Goal: Task Accomplishment & Management: Use online tool/utility

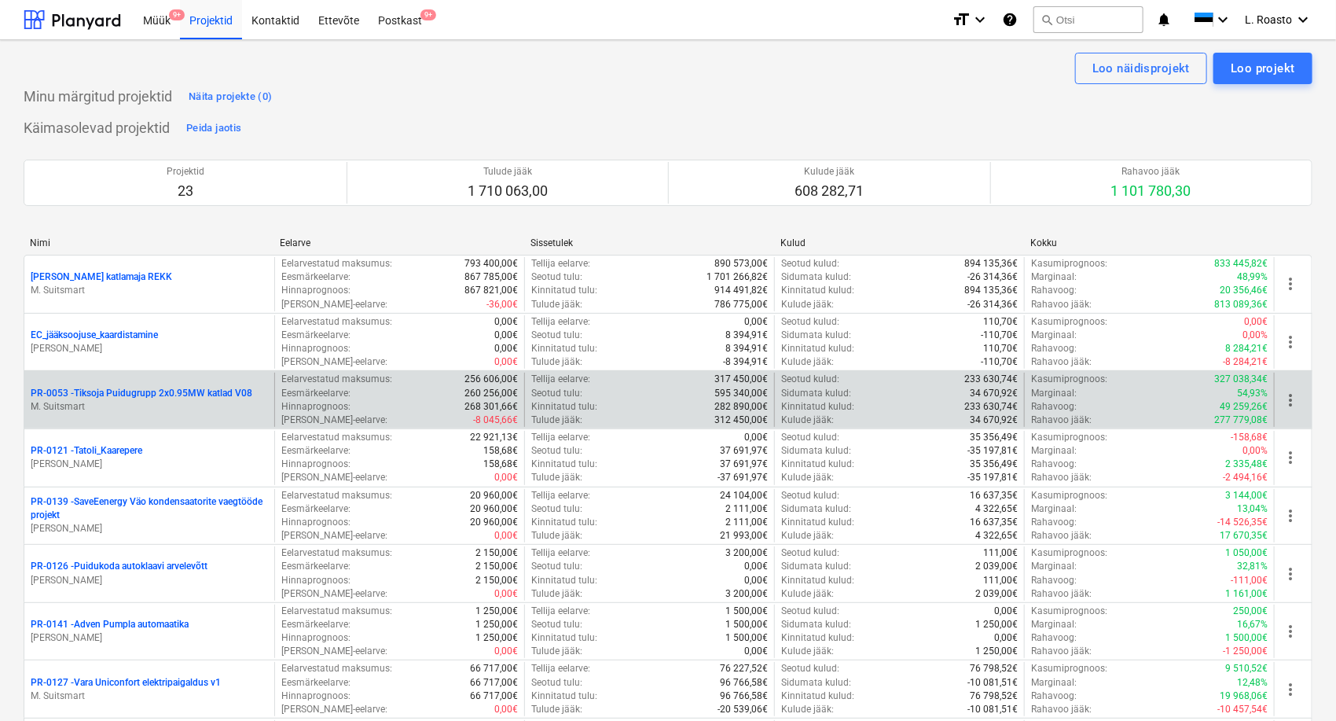
click at [197, 397] on p "PR-0053 - Tiksoja Puidugrupp 2x0.95MW katlad V08" at bounding box center [142, 393] width 222 height 13
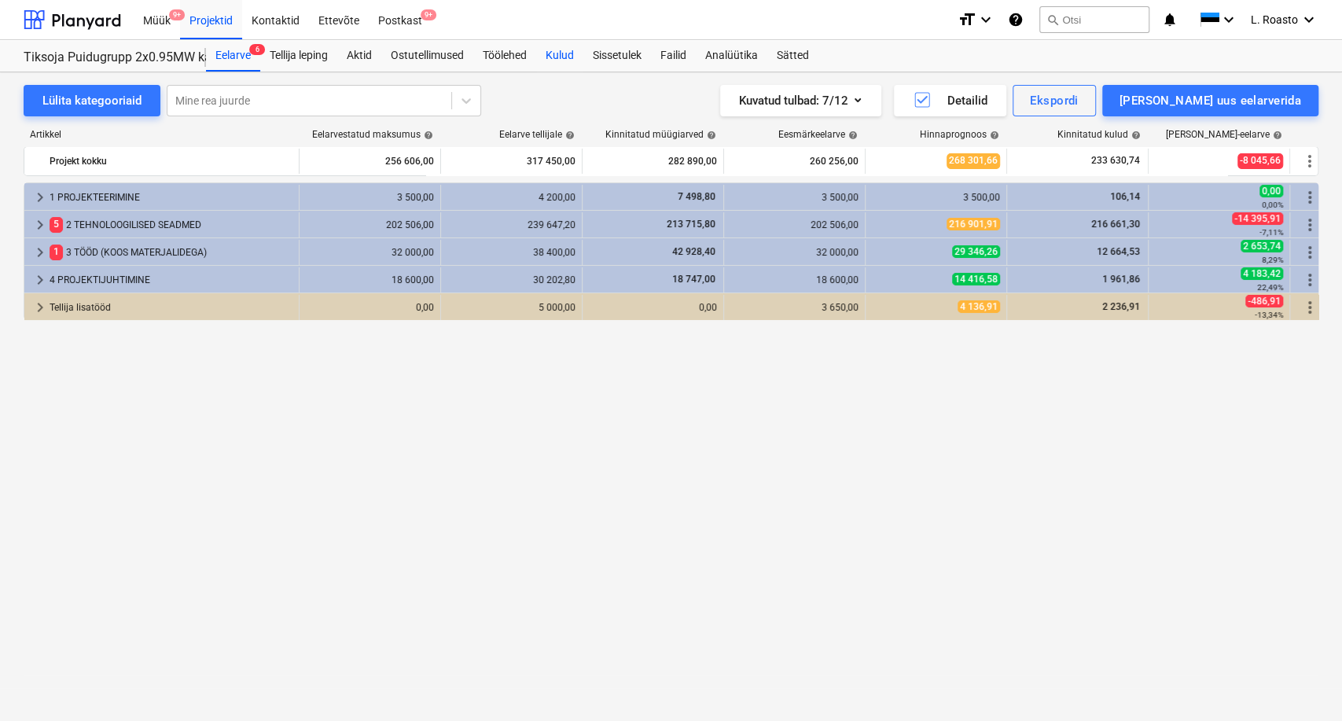
click at [568, 54] on div "Kulud" at bounding box center [559, 55] width 47 height 31
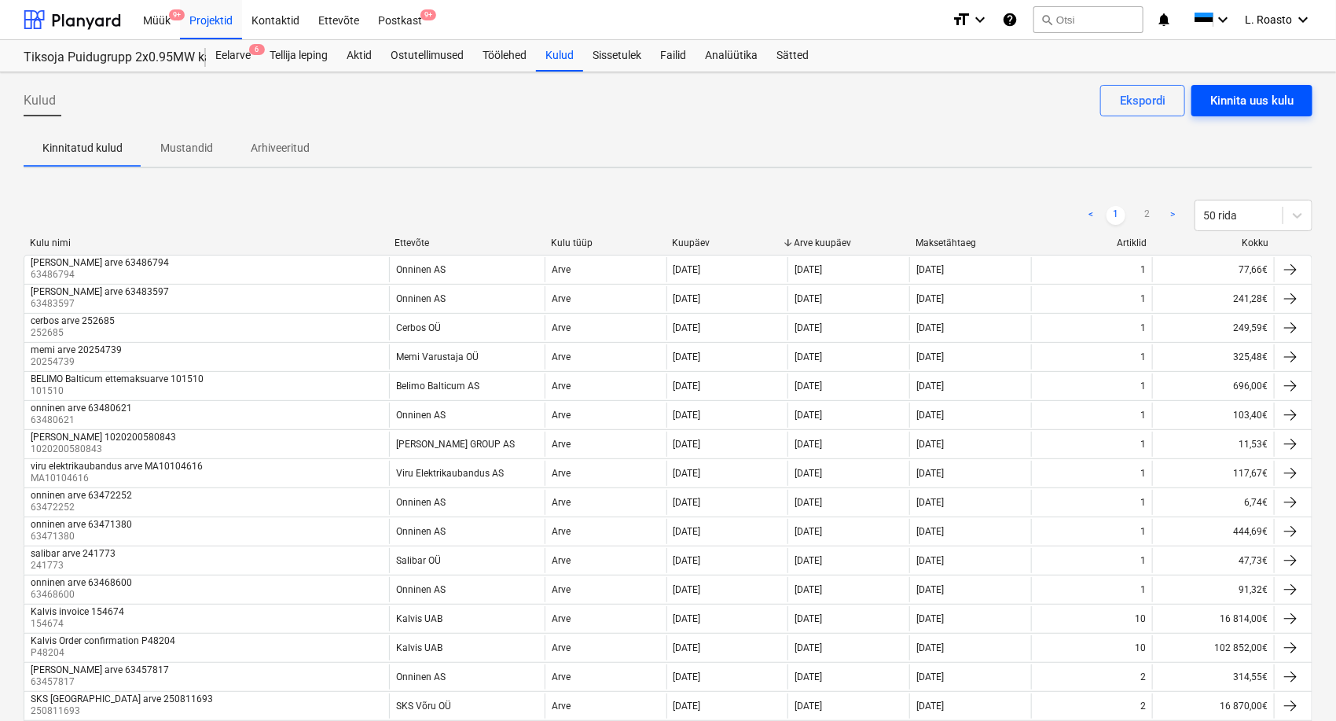
click at [1284, 101] on div "Kinnita uus kulu" at bounding box center [1252, 100] width 83 height 20
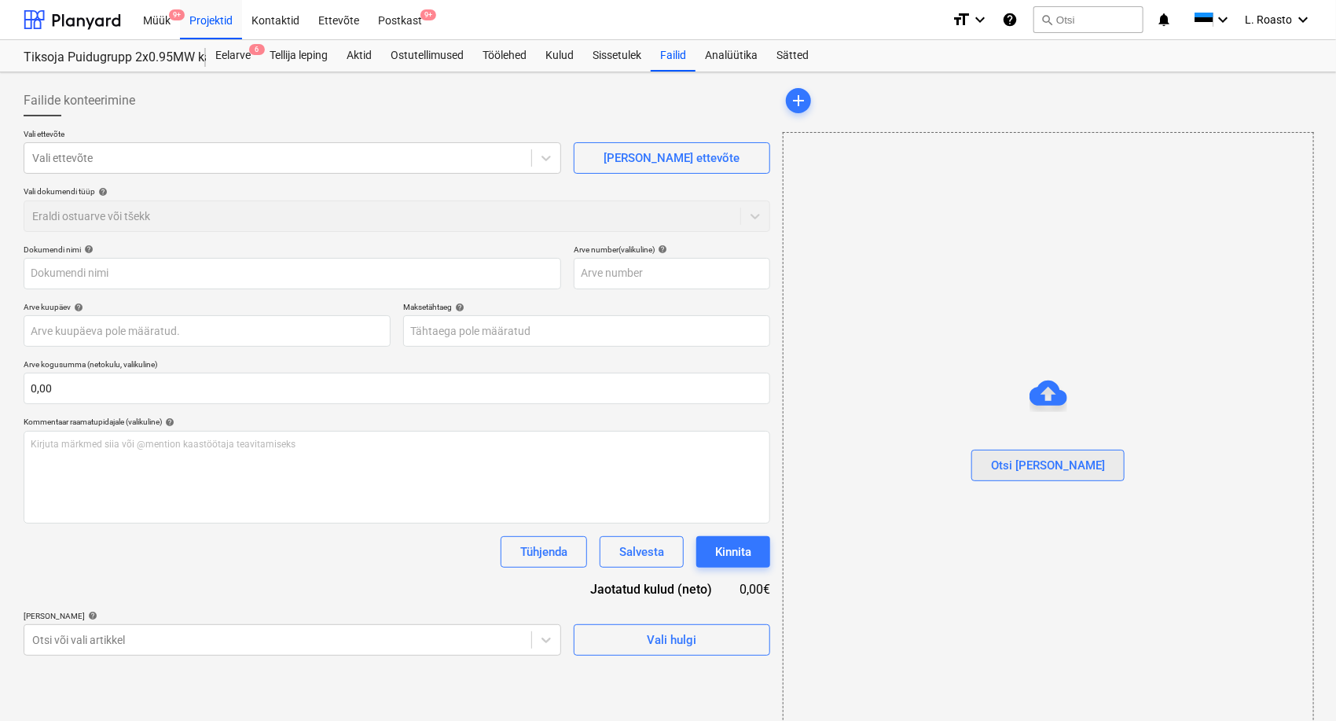
click at [1055, 472] on div "Otsi [PERSON_NAME]" at bounding box center [1048, 465] width 114 height 20
type input "63489956.pdf"
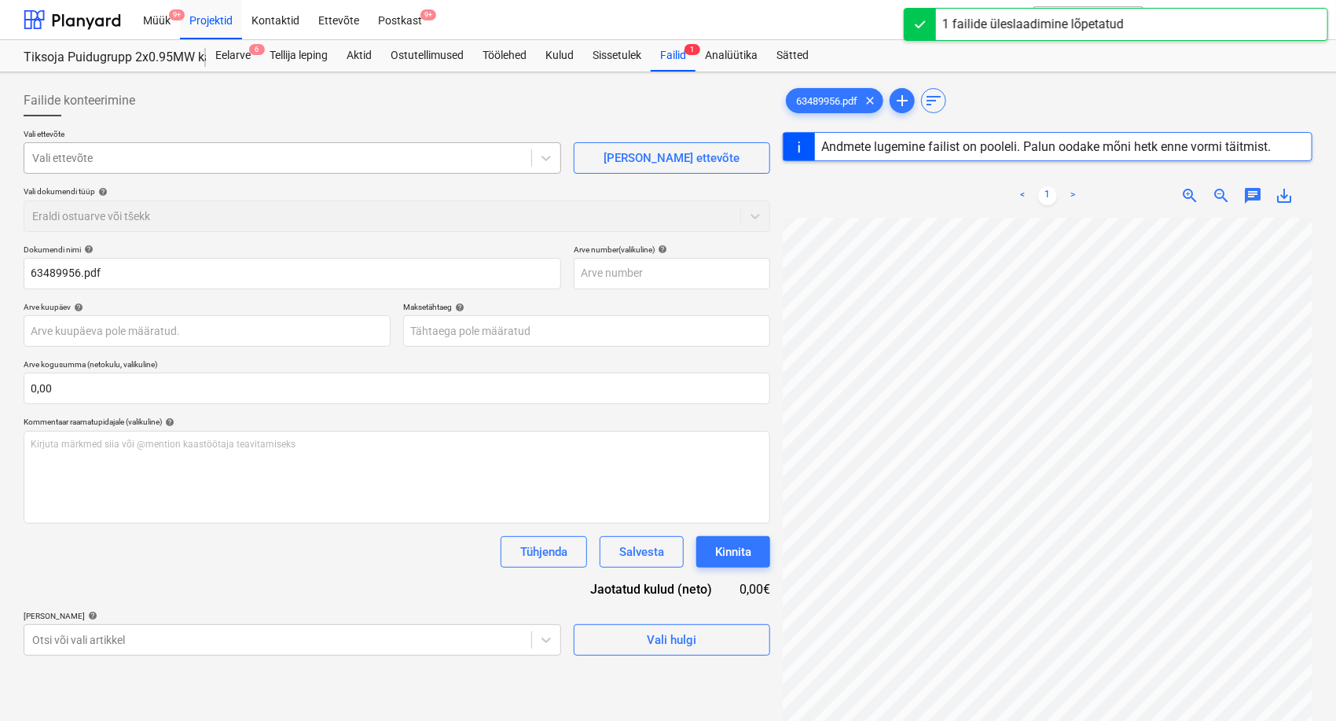
click at [208, 156] on div at bounding box center [277, 158] width 491 height 16
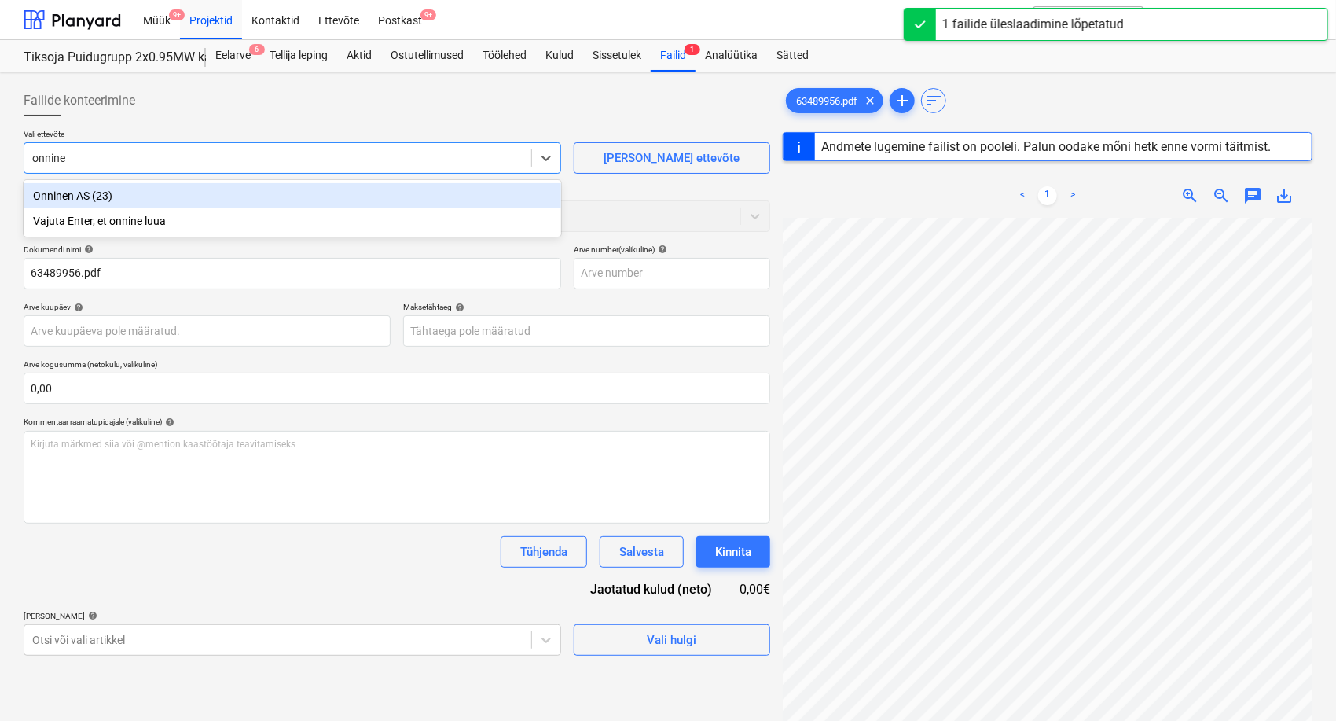
type input "onnine'"
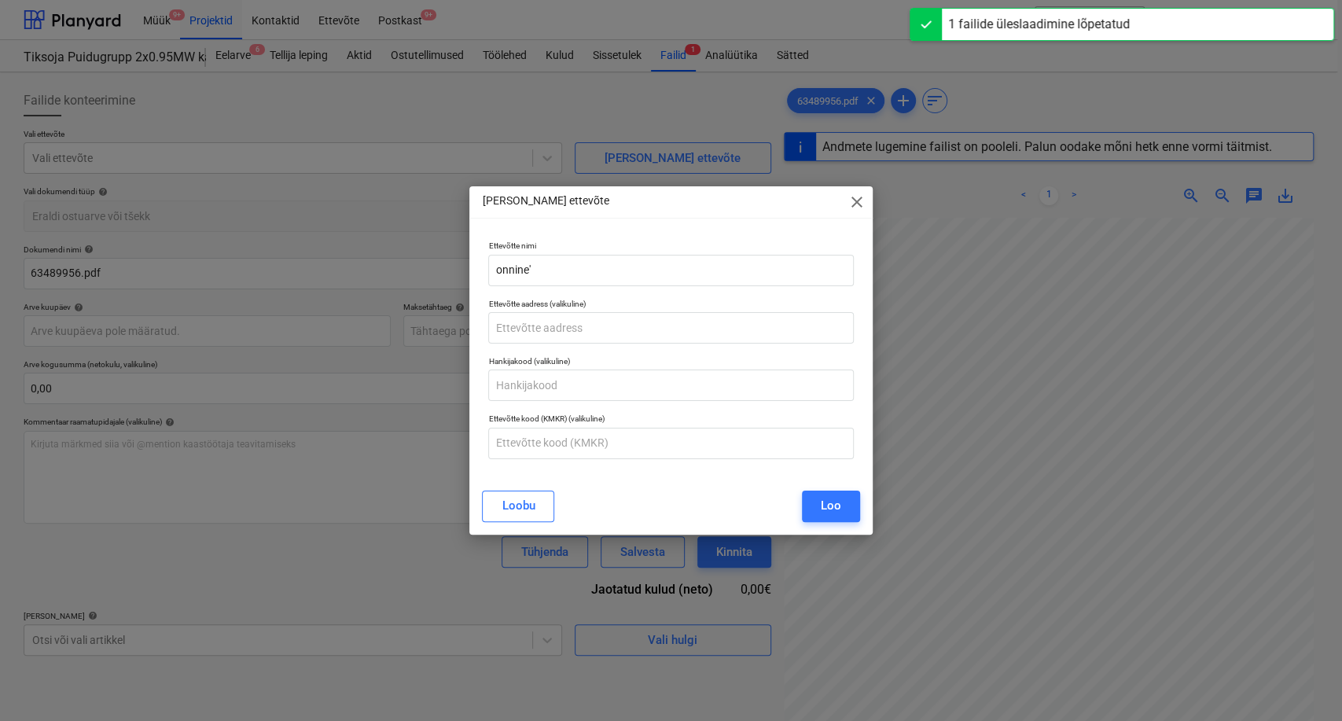
click at [465, 501] on div "[PERSON_NAME] uus ettevõte close Ettevõtte nimi onnine' Ettevõtte aadress (vali…" at bounding box center [671, 360] width 1342 height 721
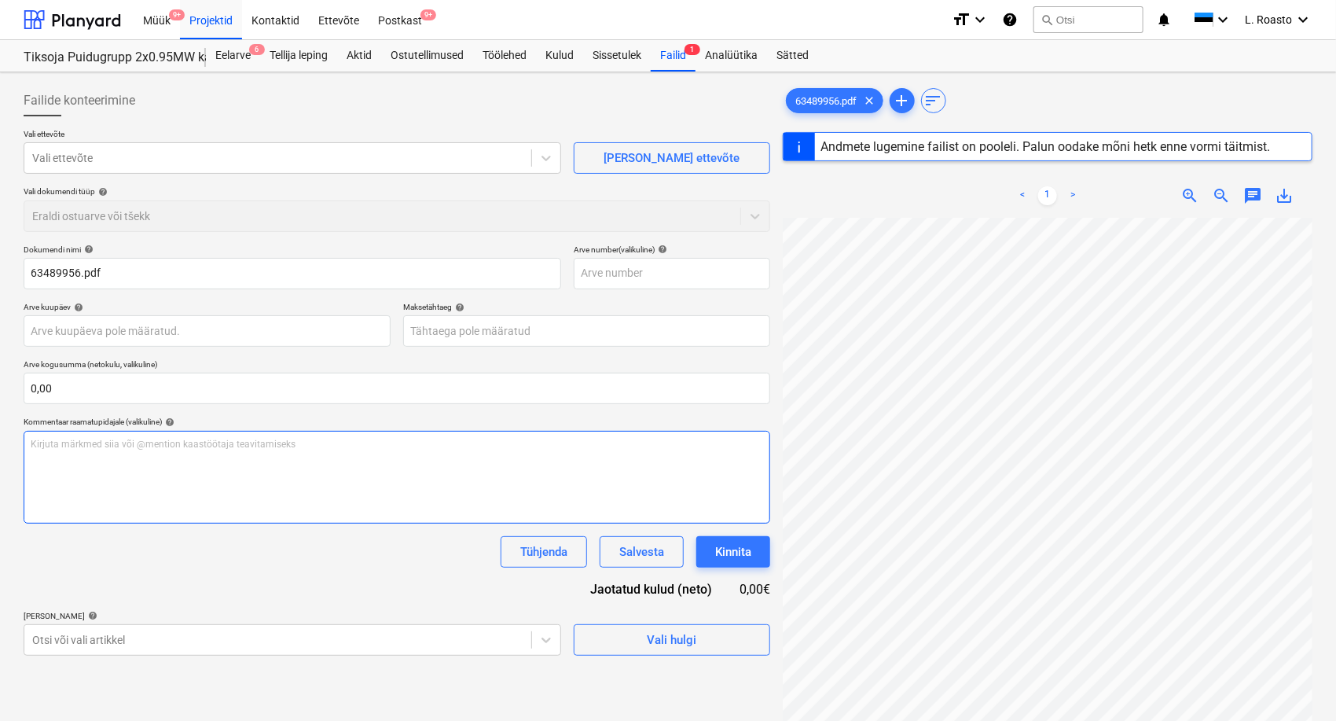
type input "63489956"
type input "[DATE]"
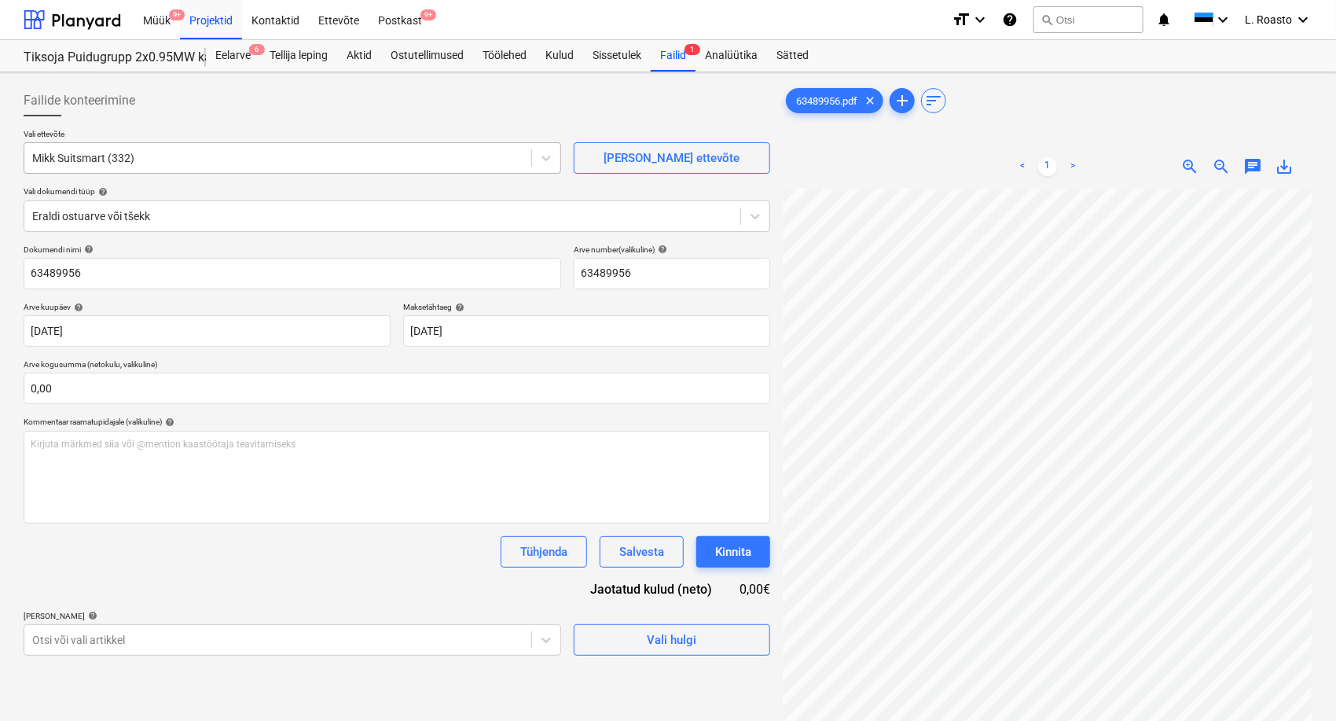
click at [167, 155] on div at bounding box center [277, 158] width 491 height 16
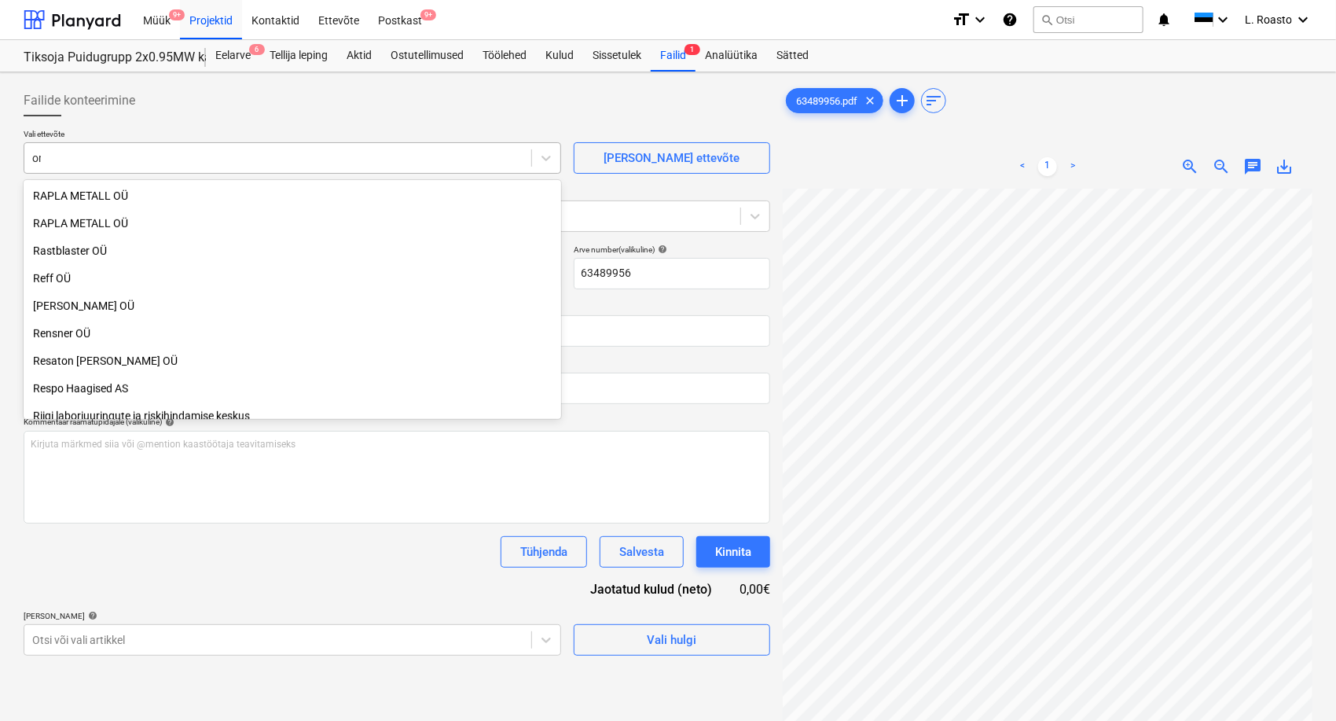
scroll to position [1084, 0]
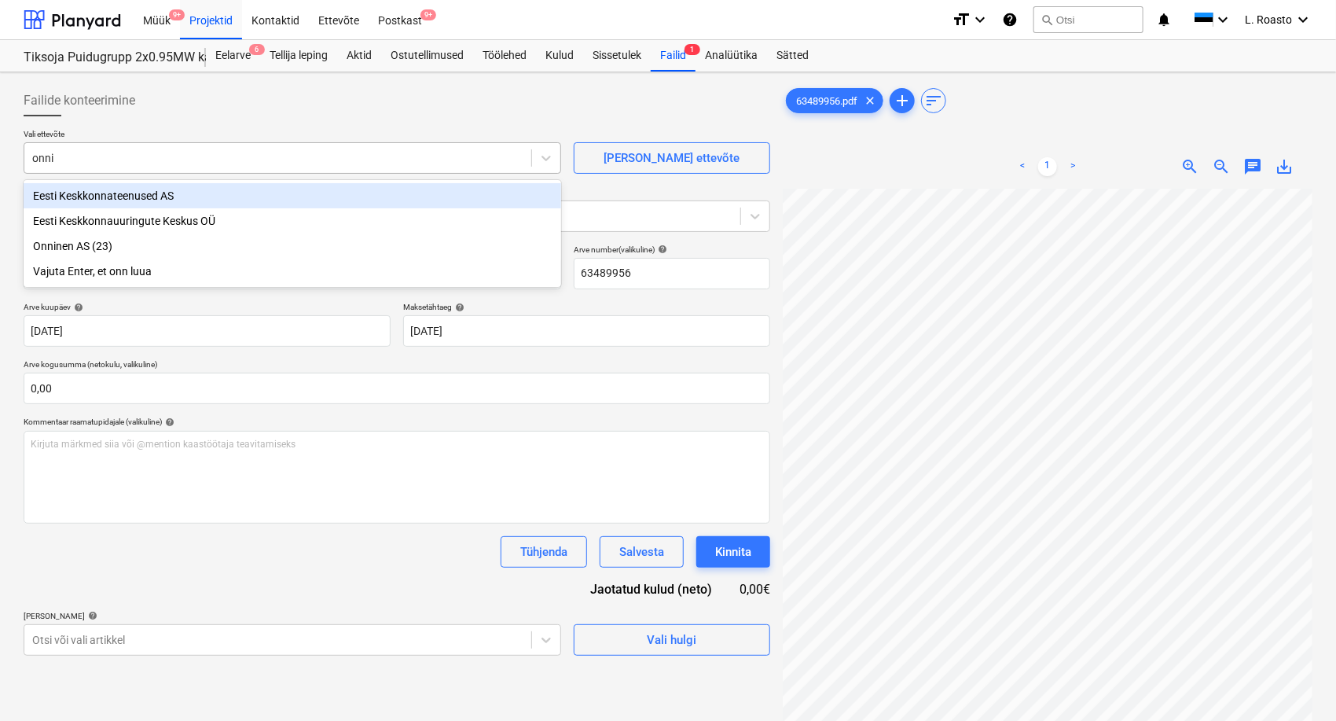
type input "onnin"
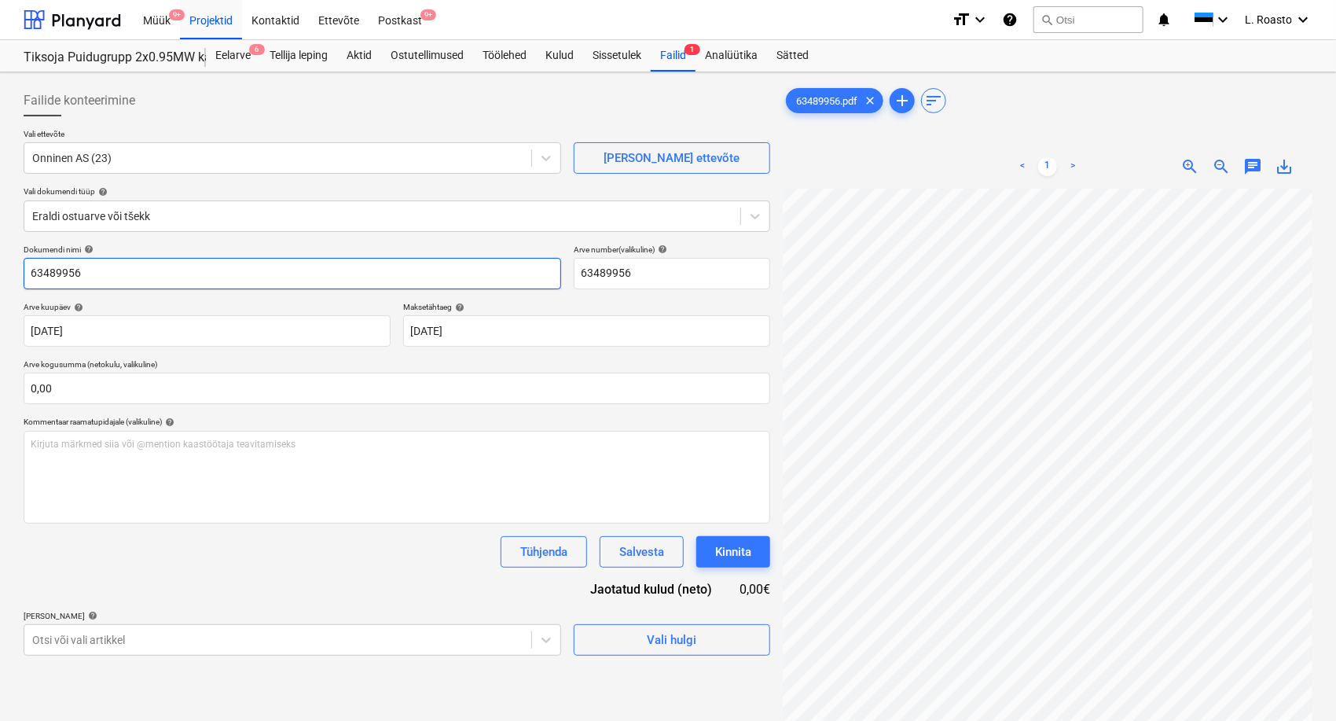
click at [27, 266] on input "63489956" at bounding box center [293, 273] width 538 height 31
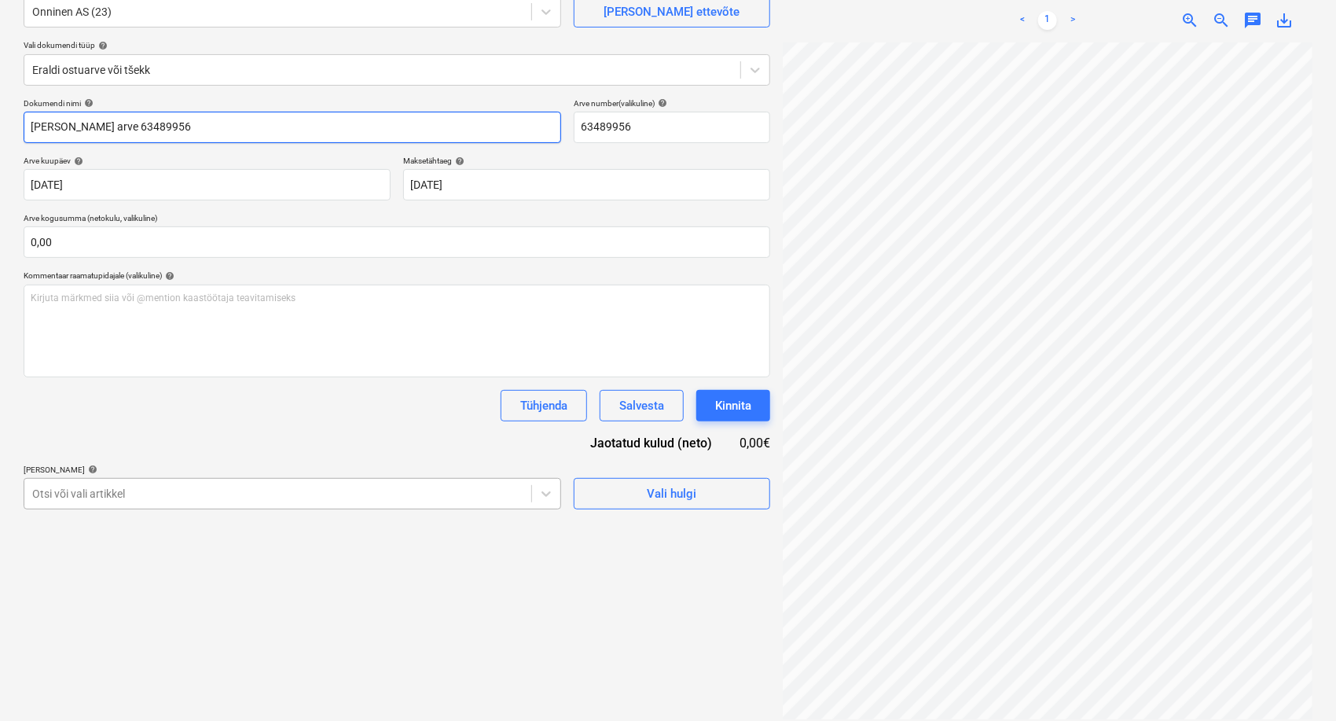
scroll to position [157, 0]
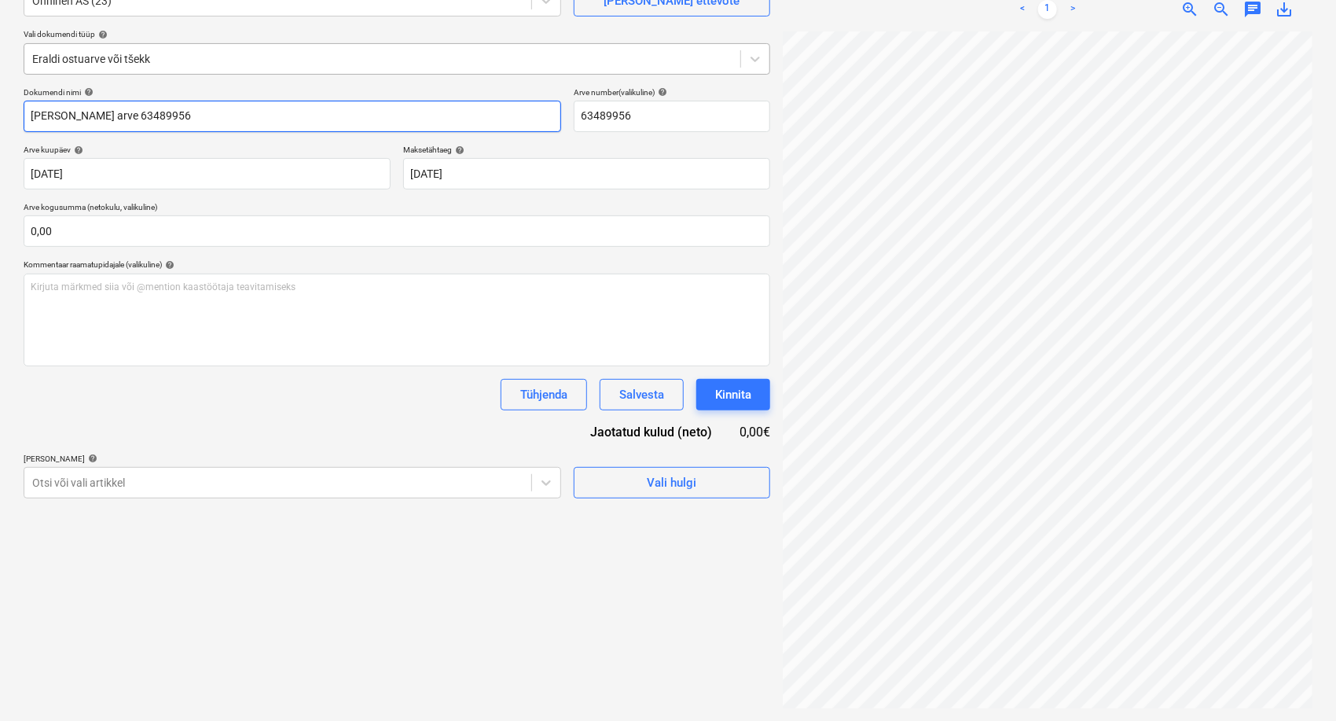
type input "[PERSON_NAME] arve 63489956"
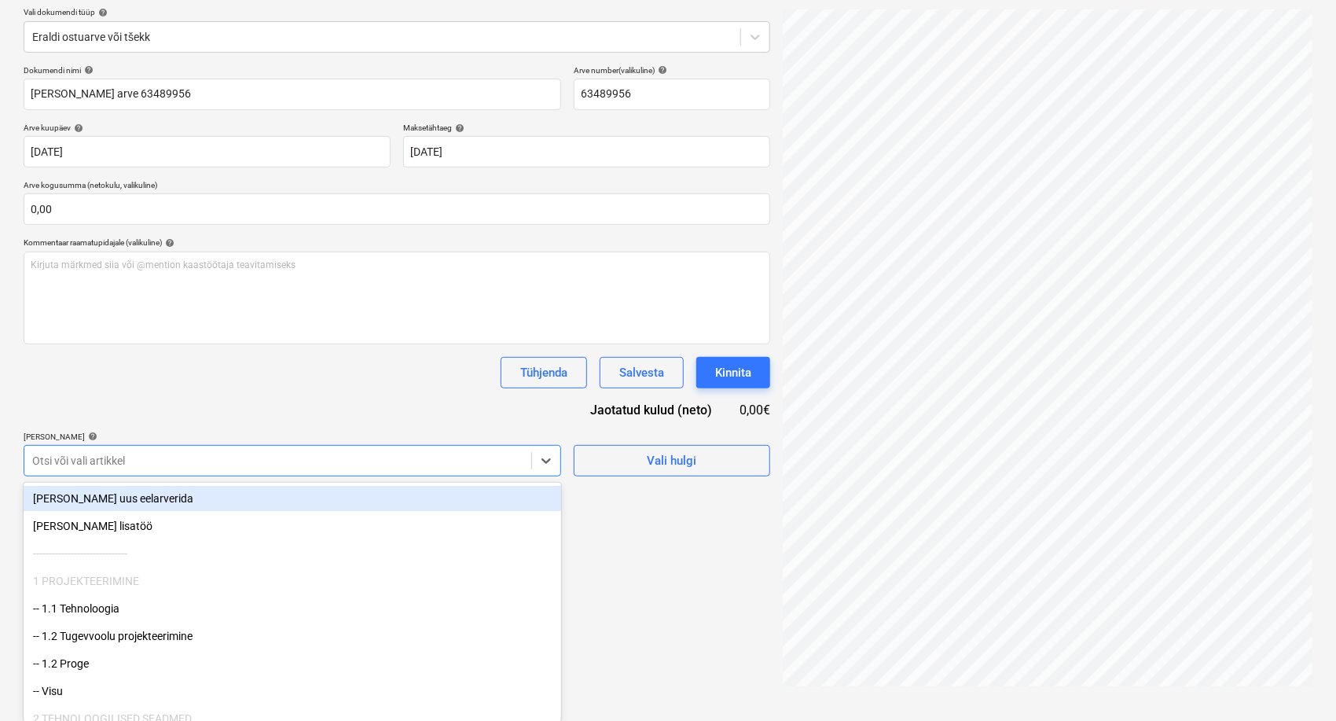
click at [101, 486] on body "Müük 9+ Projektid Kontaktid Ettevõte Postkast 9+ format_size keyboard_arrow_dow…" at bounding box center [668, 181] width 1336 height 721
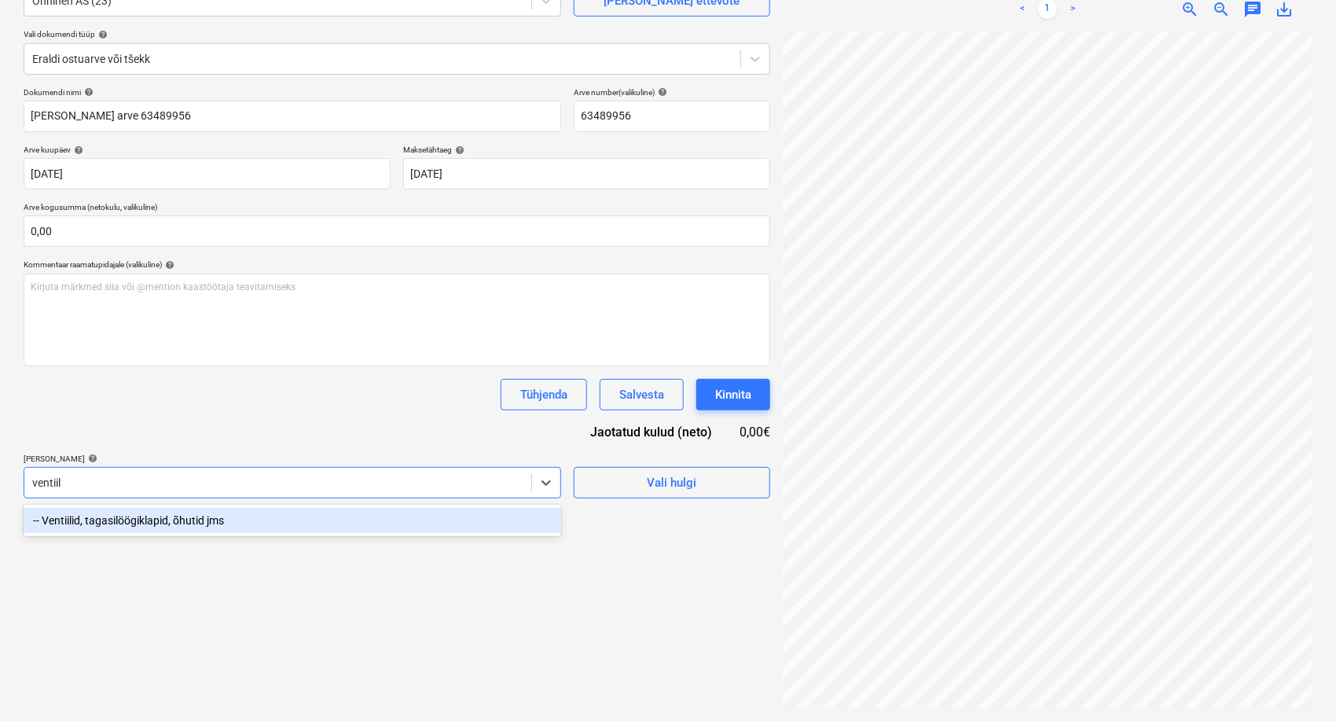
type input "ventiili"
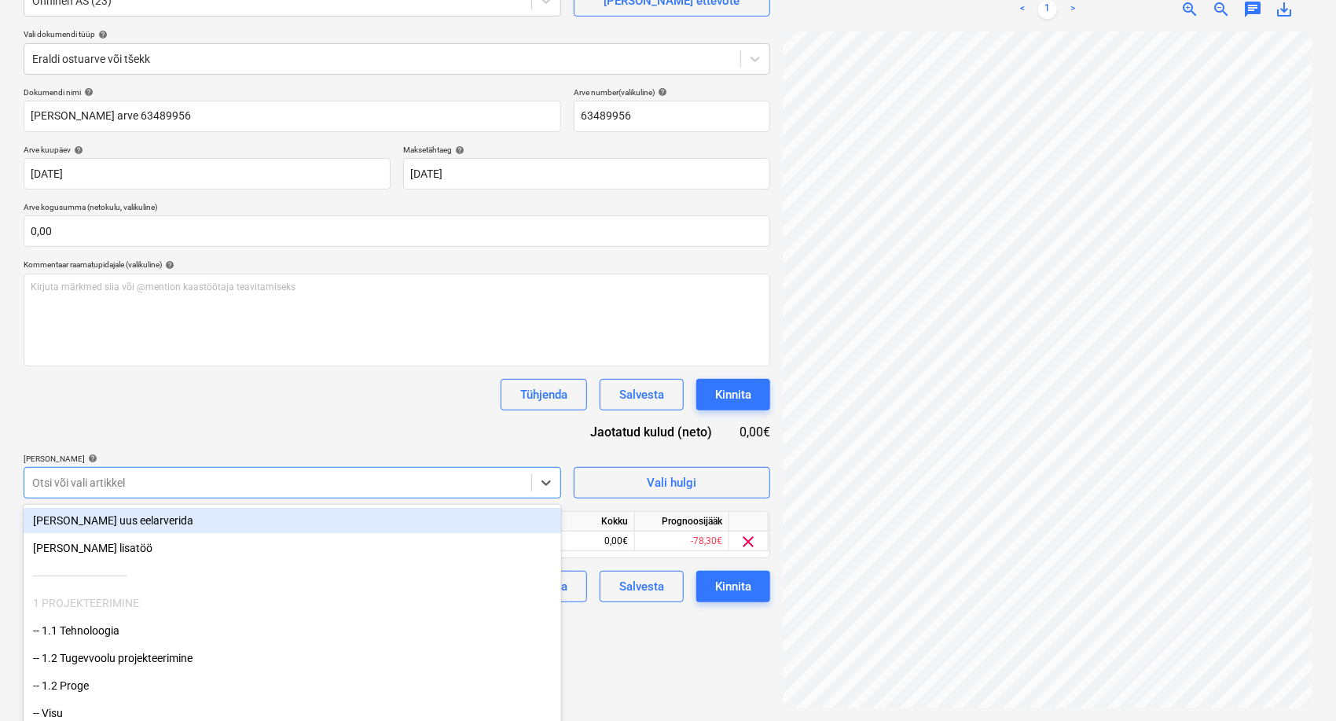
click at [340, 438] on div "Dokumendi nimi help [PERSON_NAME] arve 63489956 Arve number (valikuline) help 6…" at bounding box center [397, 344] width 747 height 515
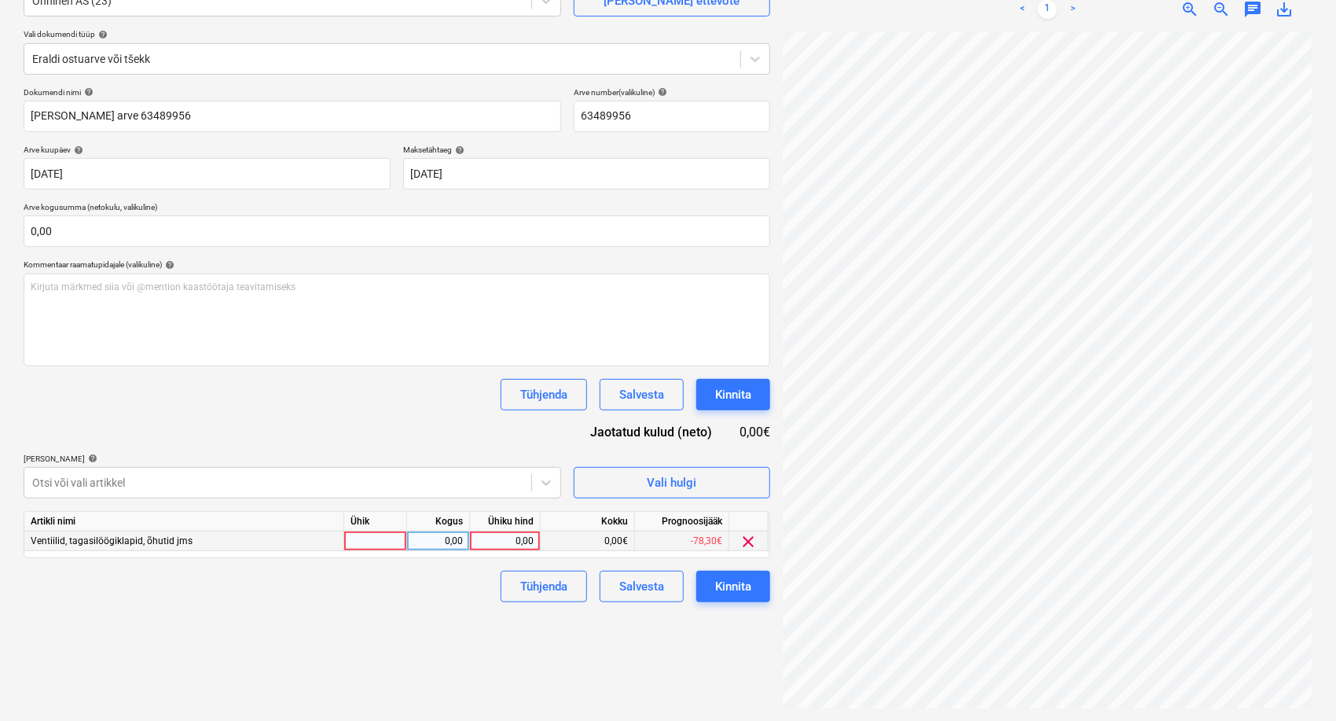
click at [520, 544] on div "0,00" at bounding box center [504, 541] width 57 height 20
type input "25,93"
click at [498, 682] on div "Failide konteerimine Vali ettevõte Onninen AS (23) [PERSON_NAME] uus ettevõte V…" at bounding box center [396, 317] width 759 height 793
click at [748, 581] on div "Kinnita" at bounding box center [733, 586] width 36 height 20
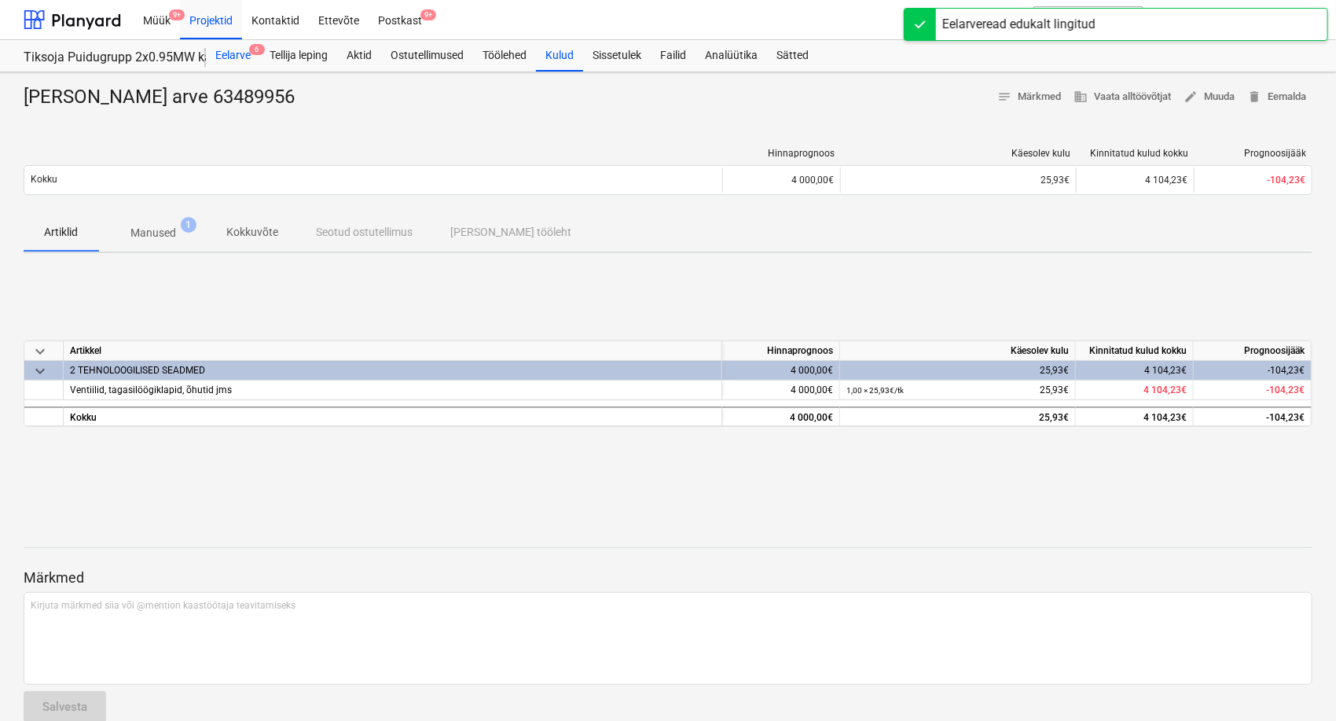
click at [226, 50] on div "Eelarve 6" at bounding box center [233, 55] width 54 height 31
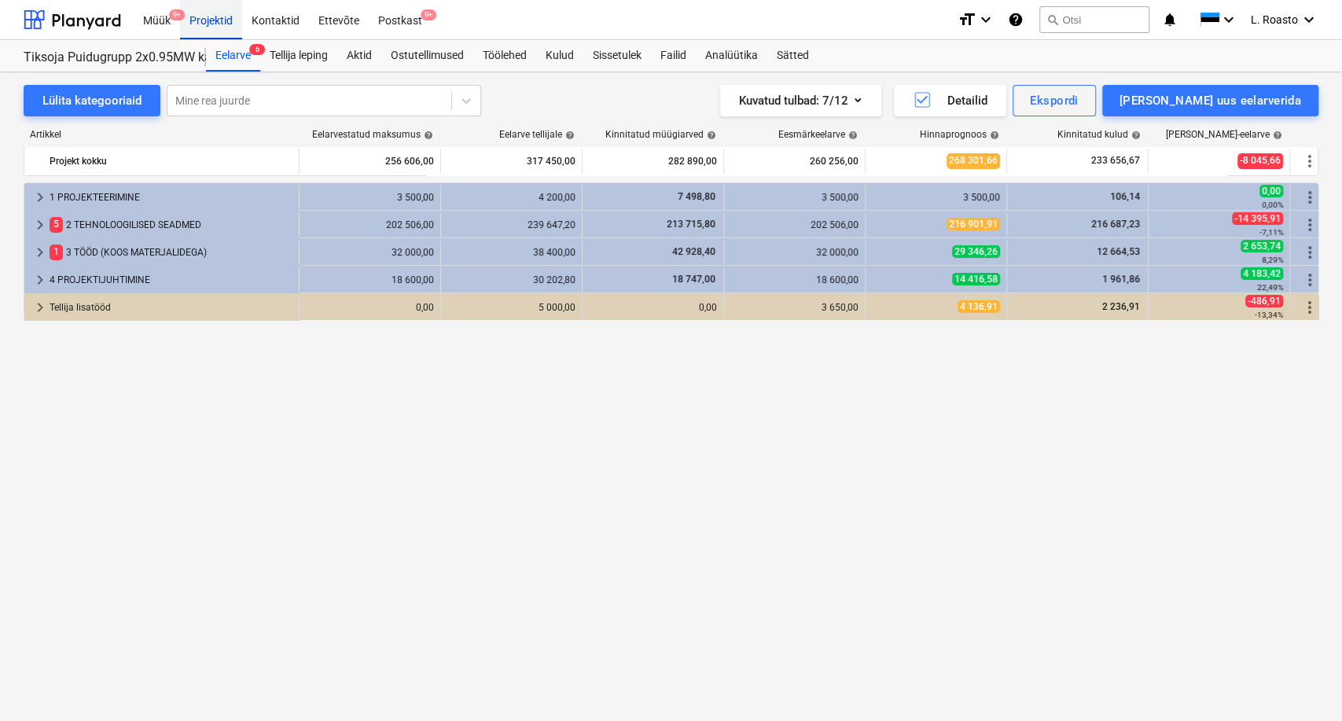
click at [193, 11] on div "Projektid" at bounding box center [211, 19] width 62 height 40
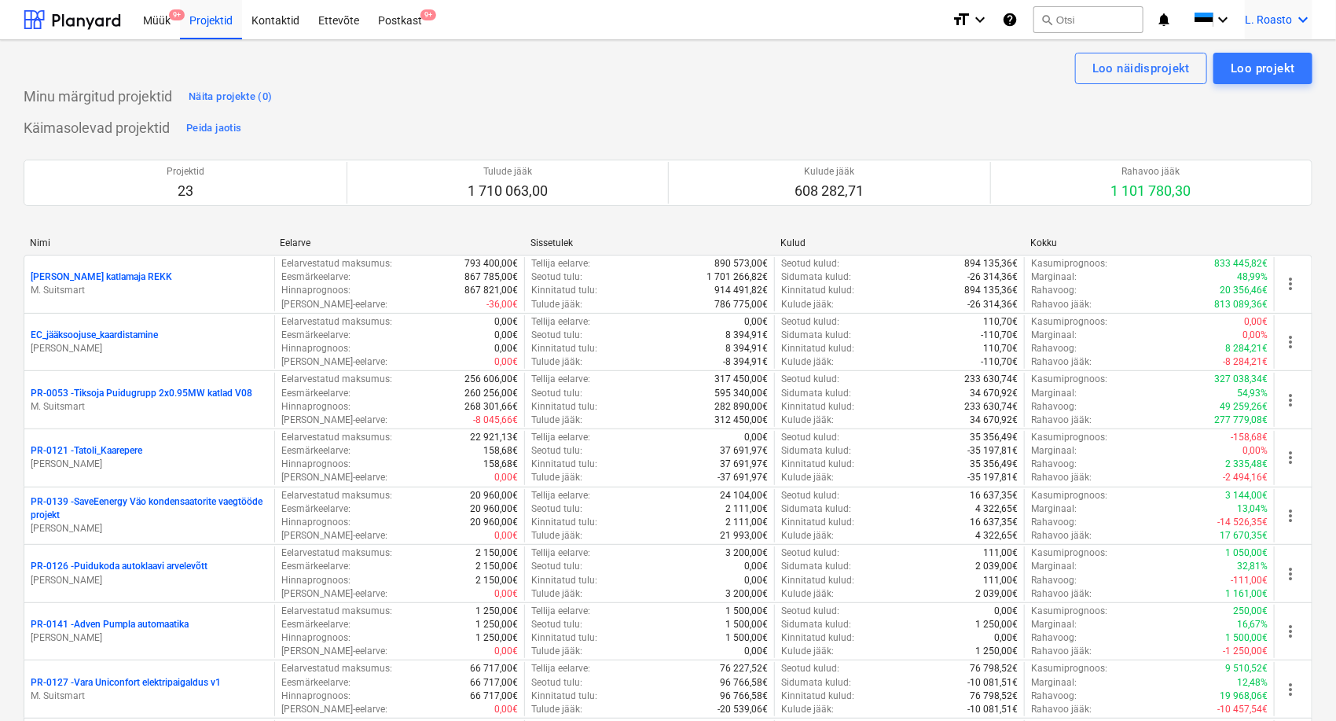
click at [1282, 14] on span "L. Roasto" at bounding box center [1268, 19] width 47 height 13
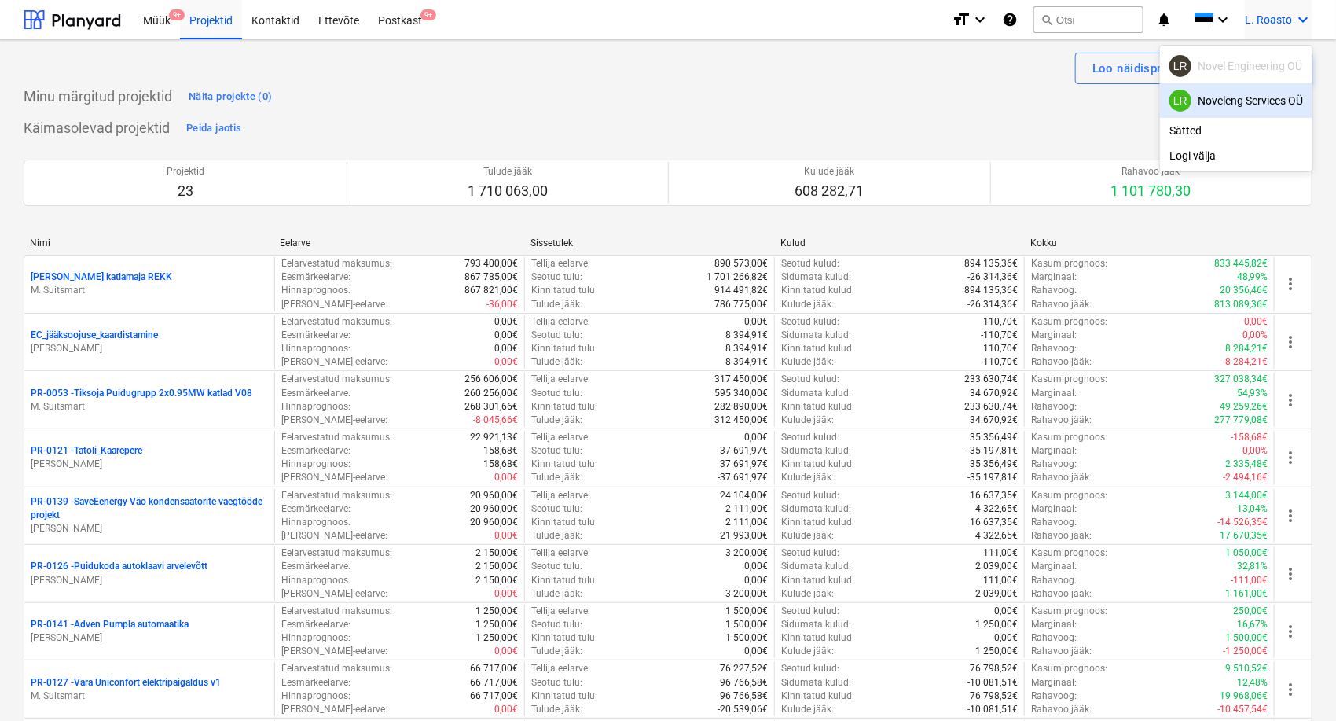
click at [1276, 94] on div "LR Noveleng Services OÜ" at bounding box center [1237, 101] width 134 height 22
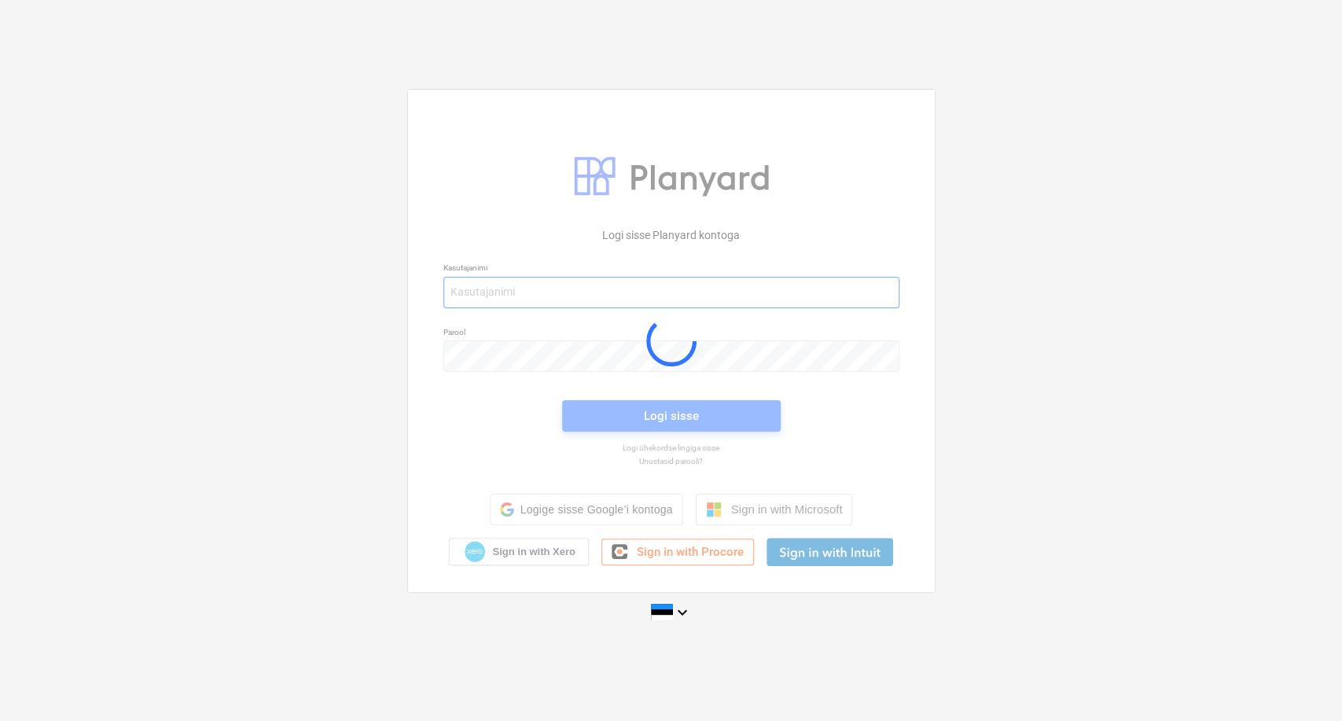
type input "[EMAIL_ADDRESS][DOMAIN_NAME]"
